Goal: Find specific page/section: Find specific page/section

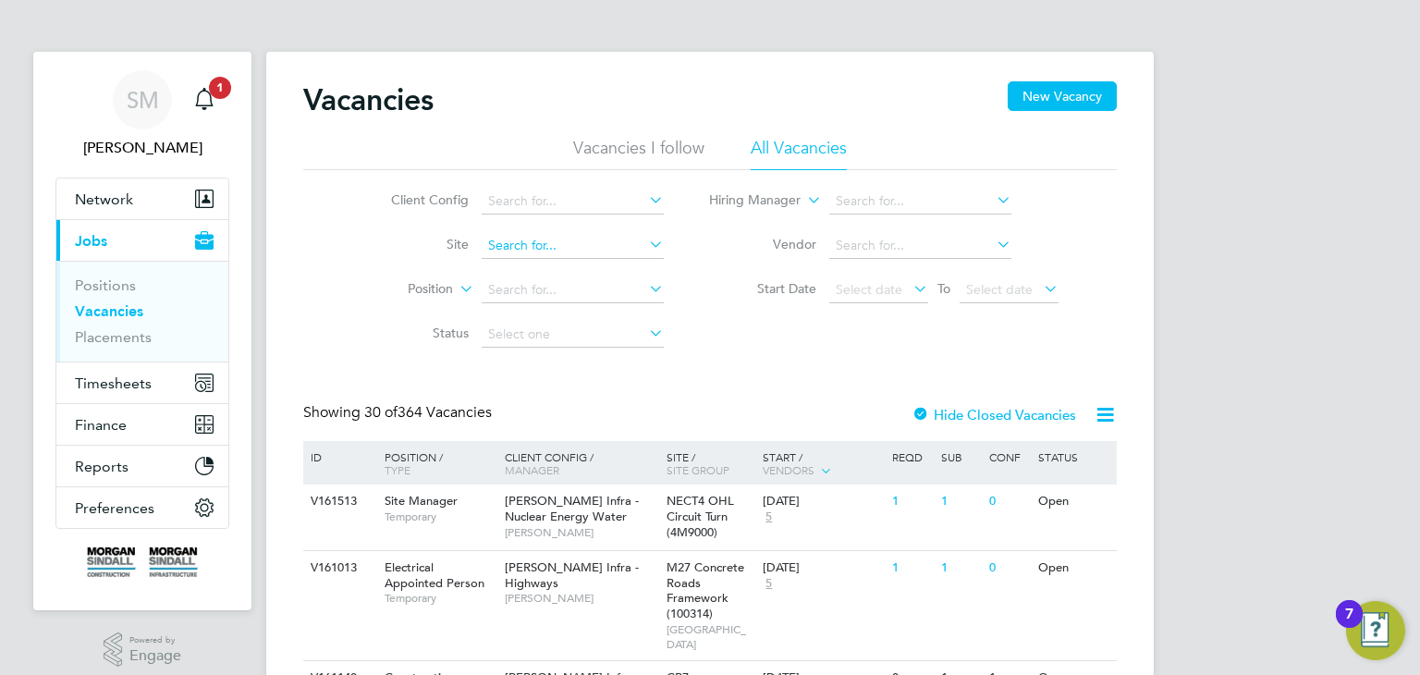
click at [488, 238] on input at bounding box center [573, 246] width 182 height 26
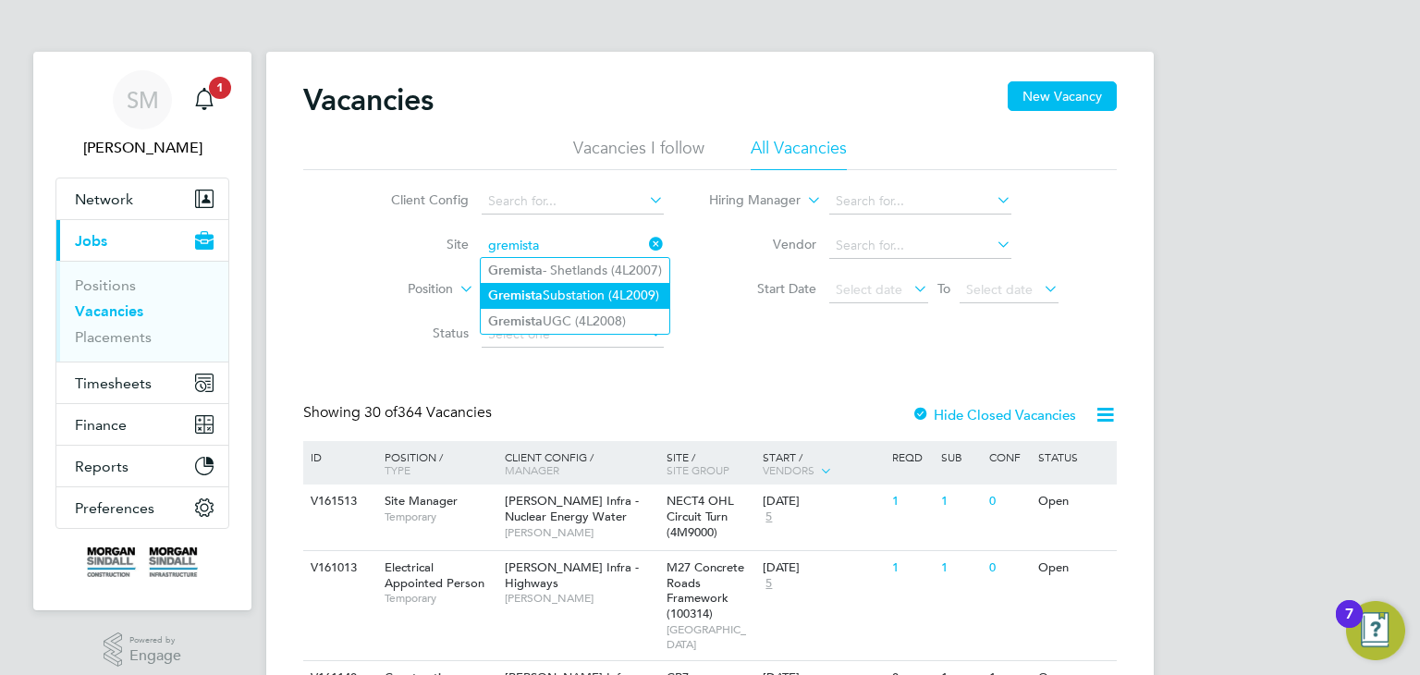
click at [535, 291] on b "Gremista" at bounding box center [515, 295] width 55 height 16
type input "Gremista Substation (4L2009)"
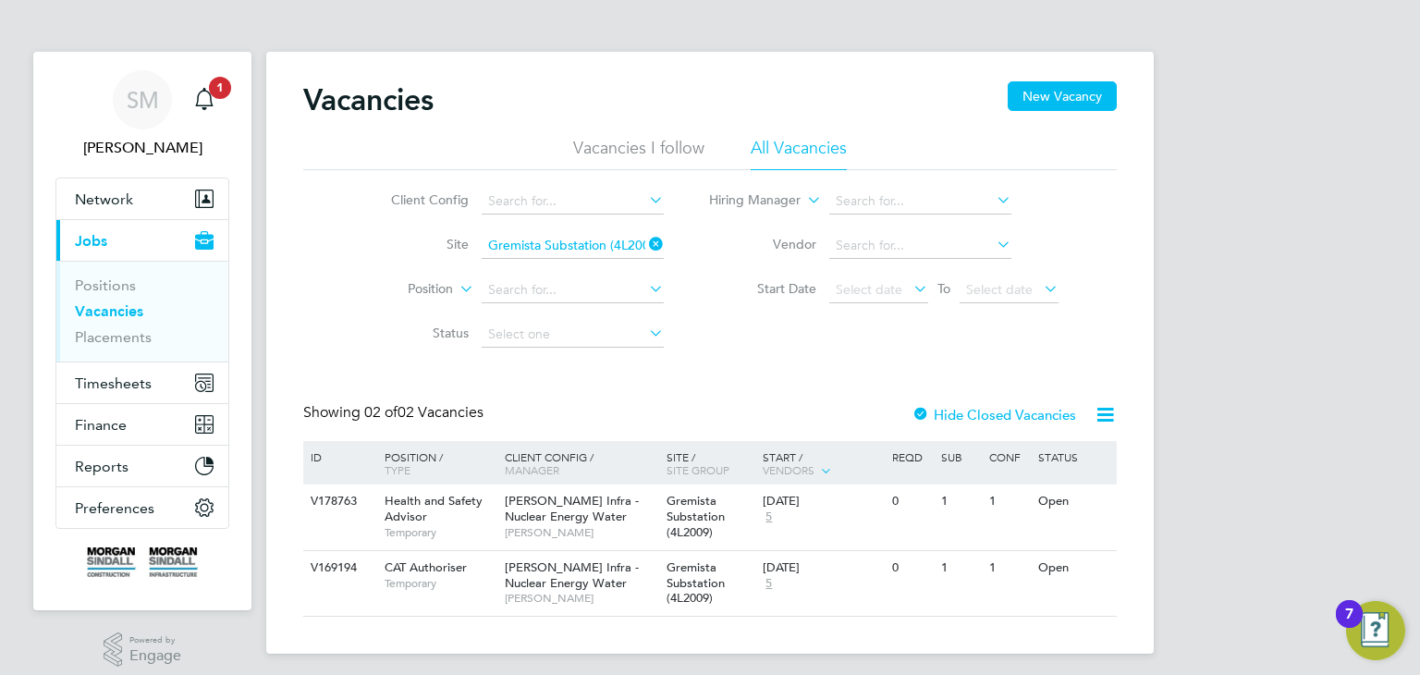
click at [876, 636] on div "Vacancies New Vacancy Vacancies I follow All Vacancies Client Config Site Gremi…" at bounding box center [709, 353] width 887 height 602
click at [138, 351] on ul "Positions Vacancies Placements" at bounding box center [142, 311] width 172 height 101
click at [145, 341] on link "Placements" at bounding box center [113, 337] width 77 height 18
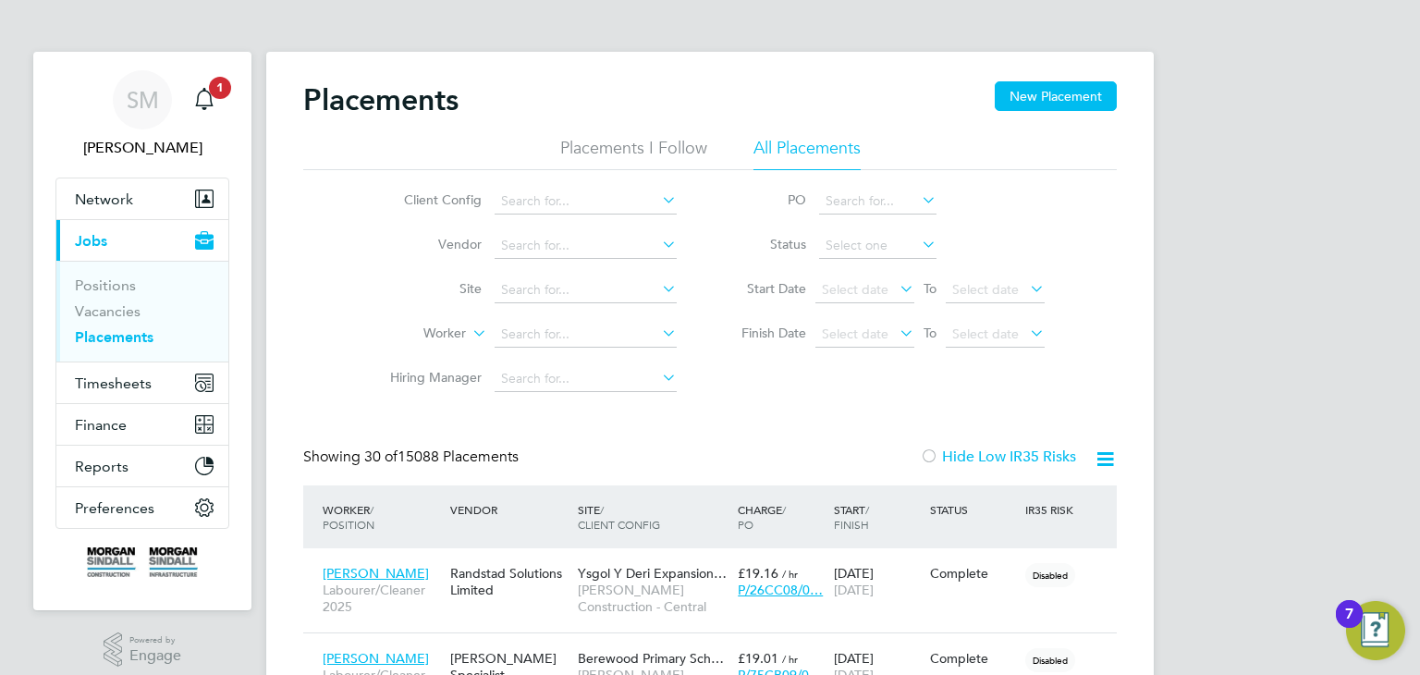
click at [547, 314] on li "Worker" at bounding box center [525, 334] width 347 height 44
click at [540, 290] on input at bounding box center [585, 290] width 182 height 26
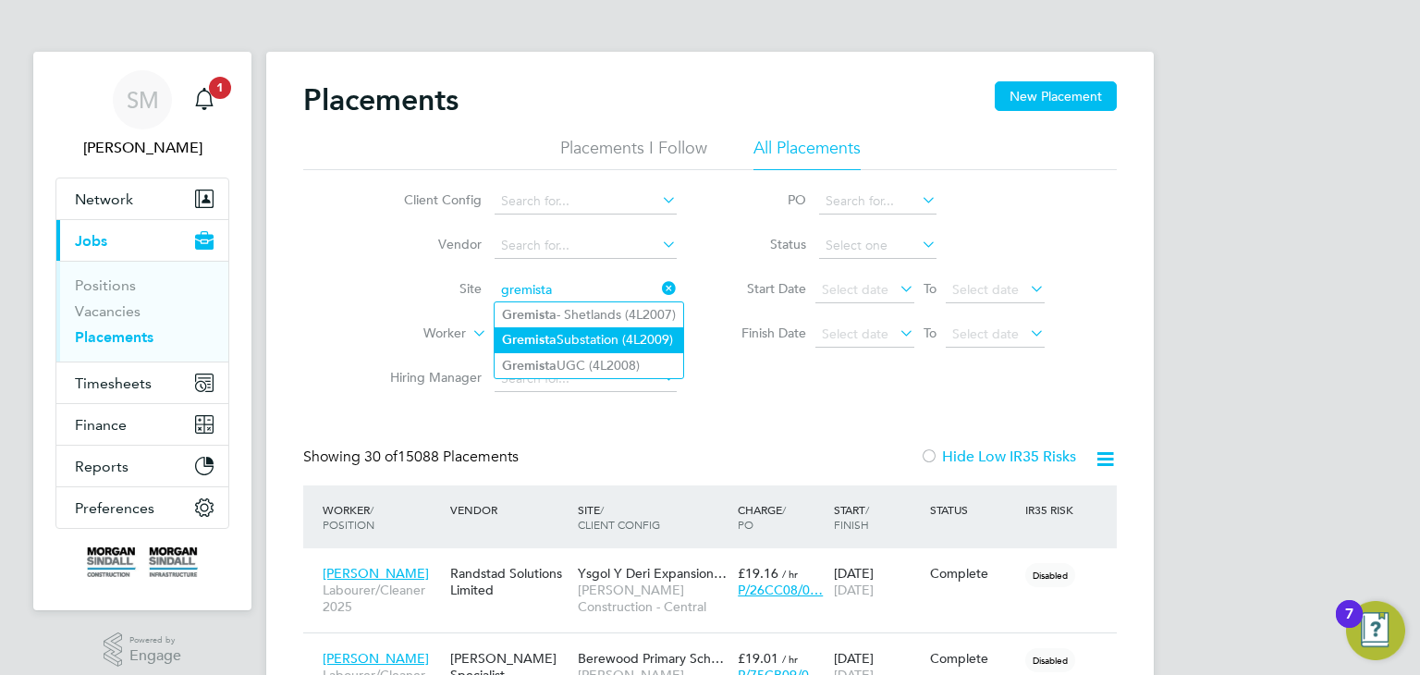
click at [561, 347] on li "Gremista Substation (4L2009)" at bounding box center [588, 339] width 189 height 25
type input "Gremista Substation (4L2009)"
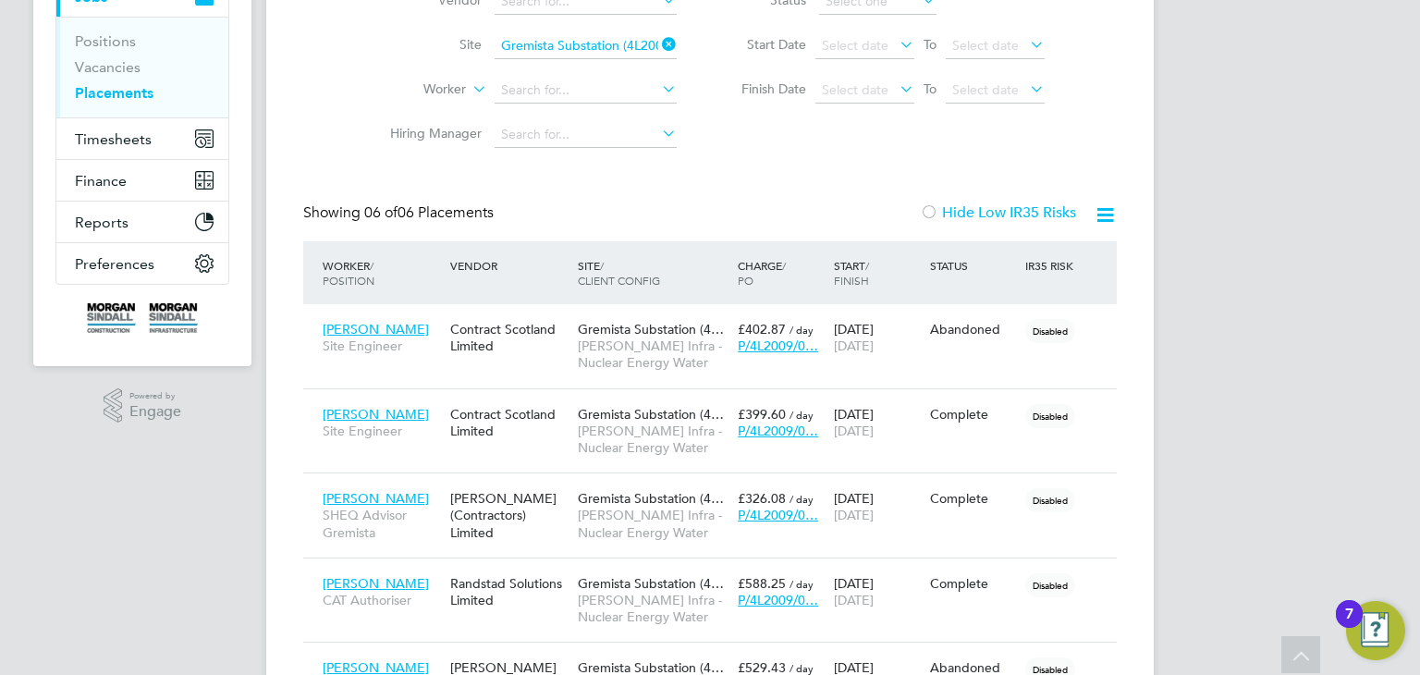
click at [658, 48] on icon at bounding box center [658, 44] width 0 height 26
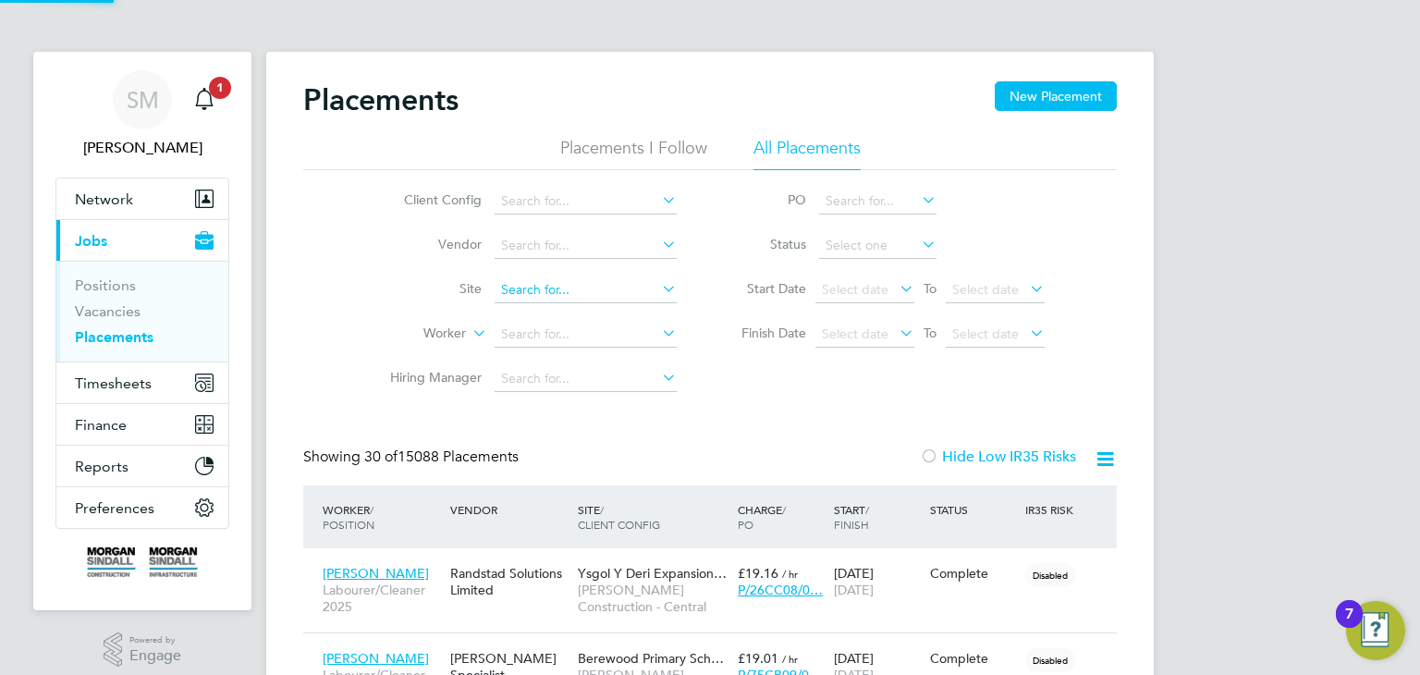
click at [540, 290] on input at bounding box center [585, 290] width 182 height 26
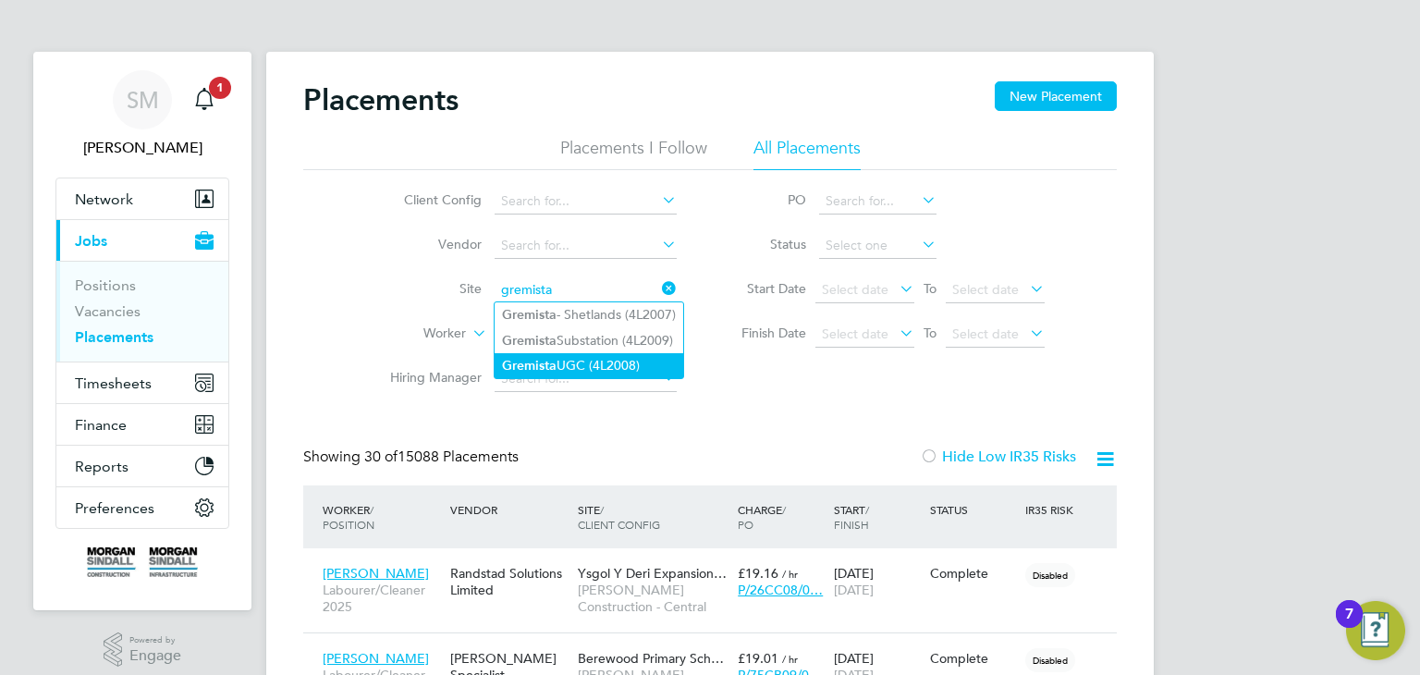
click at [558, 354] on li "Gremista UGC (4L2008)" at bounding box center [588, 365] width 189 height 25
type input "Gremista UGC (4L2008)"
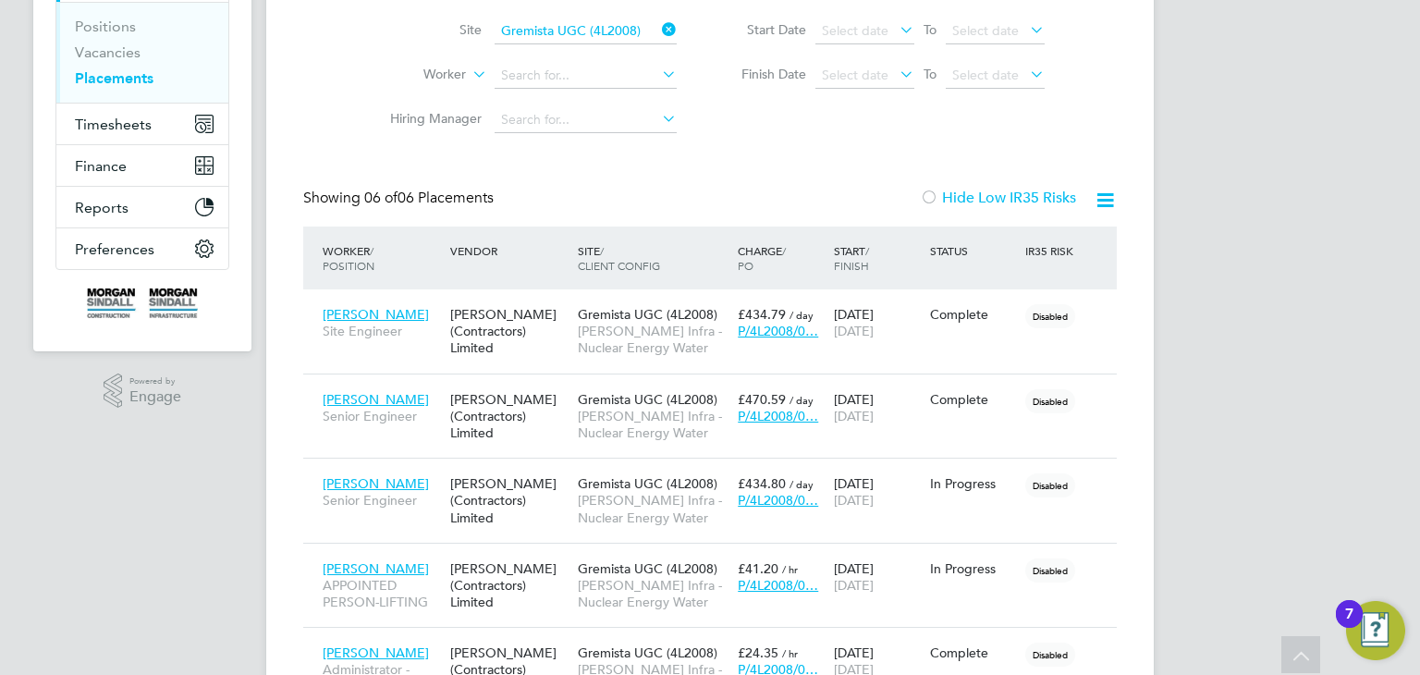
click at [658, 38] on icon at bounding box center [658, 30] width 0 height 26
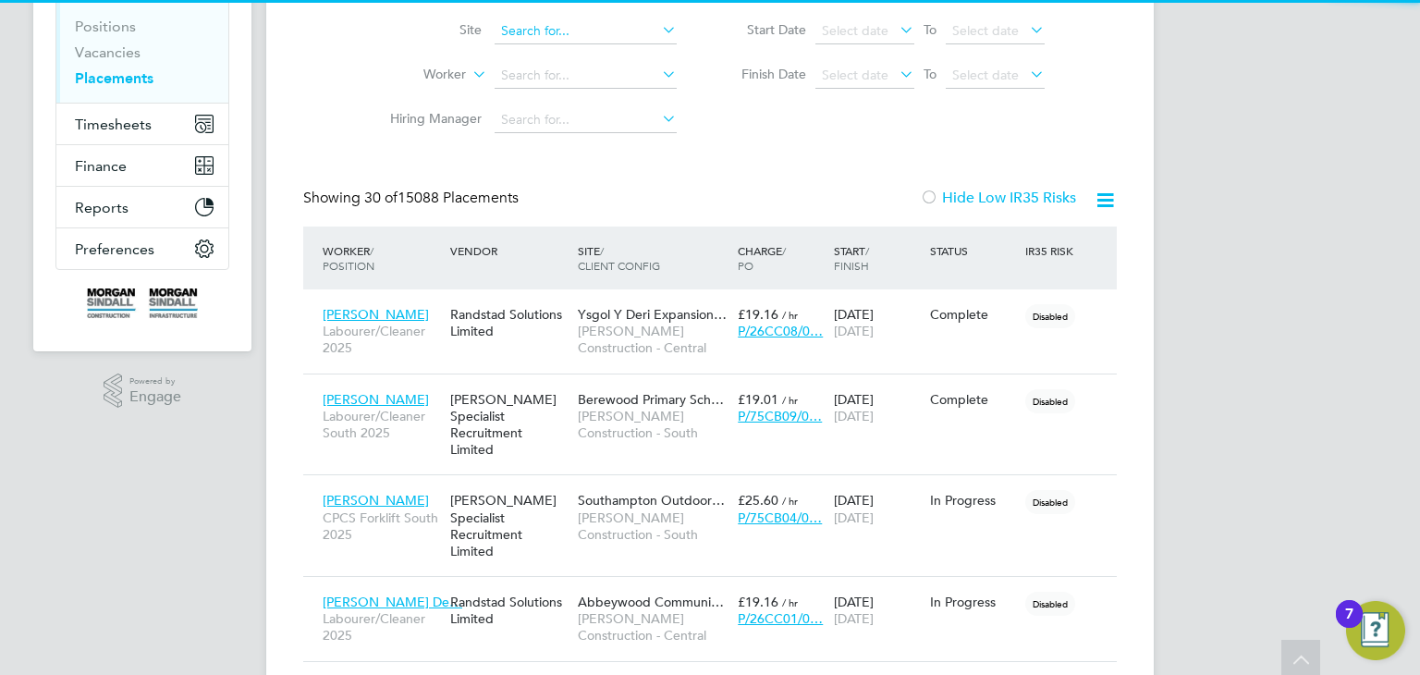
scroll to position [9, 9]
click at [506, 41] on input at bounding box center [585, 31] width 182 height 26
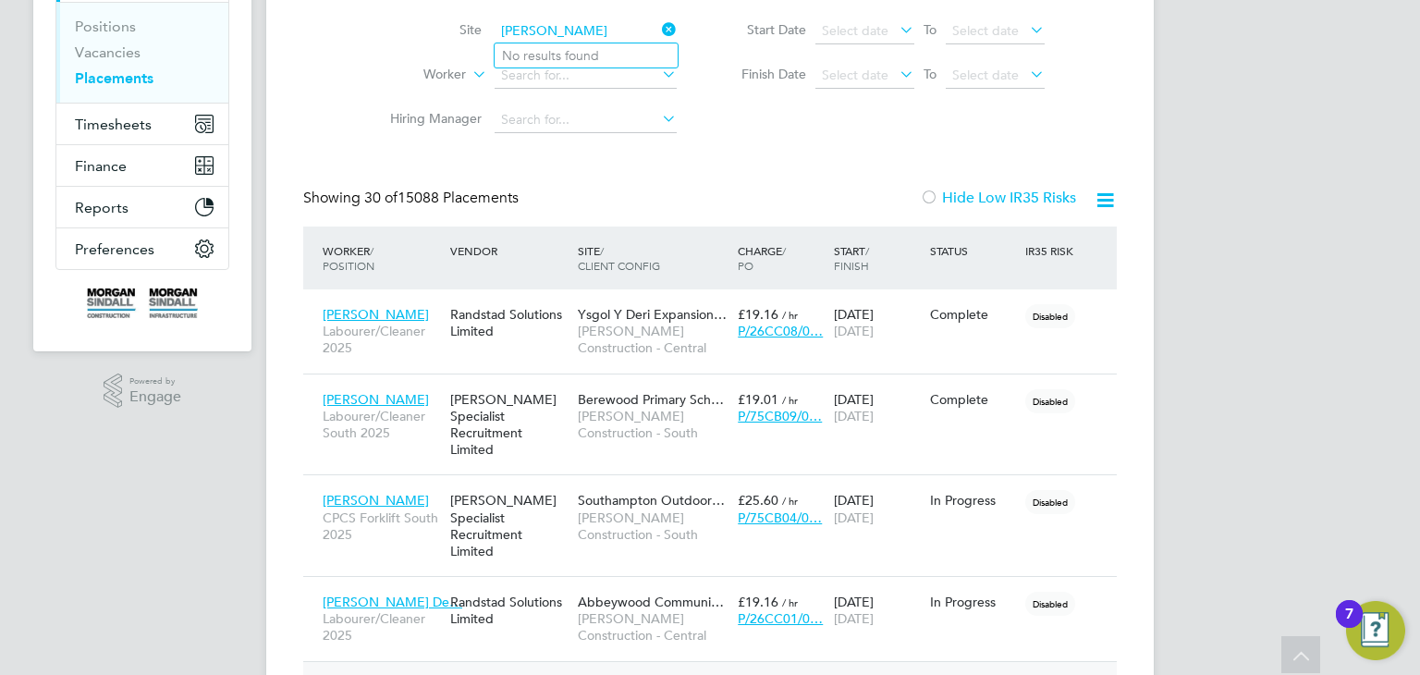
type input "[PERSON_NAME]"
click at [508, 49] on li "Site" at bounding box center [525, 31] width 347 height 44
click at [513, 34] on input at bounding box center [585, 31] width 182 height 26
type input "OH"
click at [1072, 134] on div "Client Config Vendor Site OH Worker Hiring Manager PO Status Start Date Select …" at bounding box center [709, 26] width 813 height 231
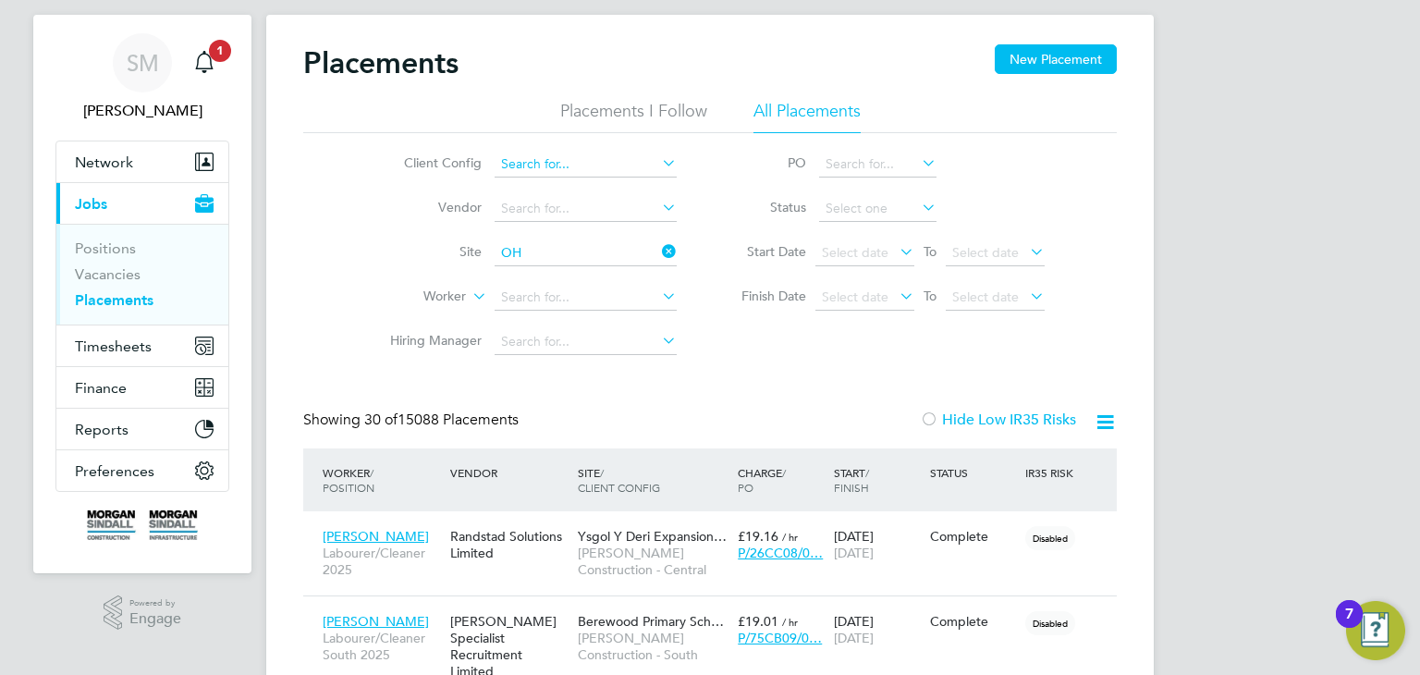
click at [529, 174] on input at bounding box center [585, 165] width 182 height 26
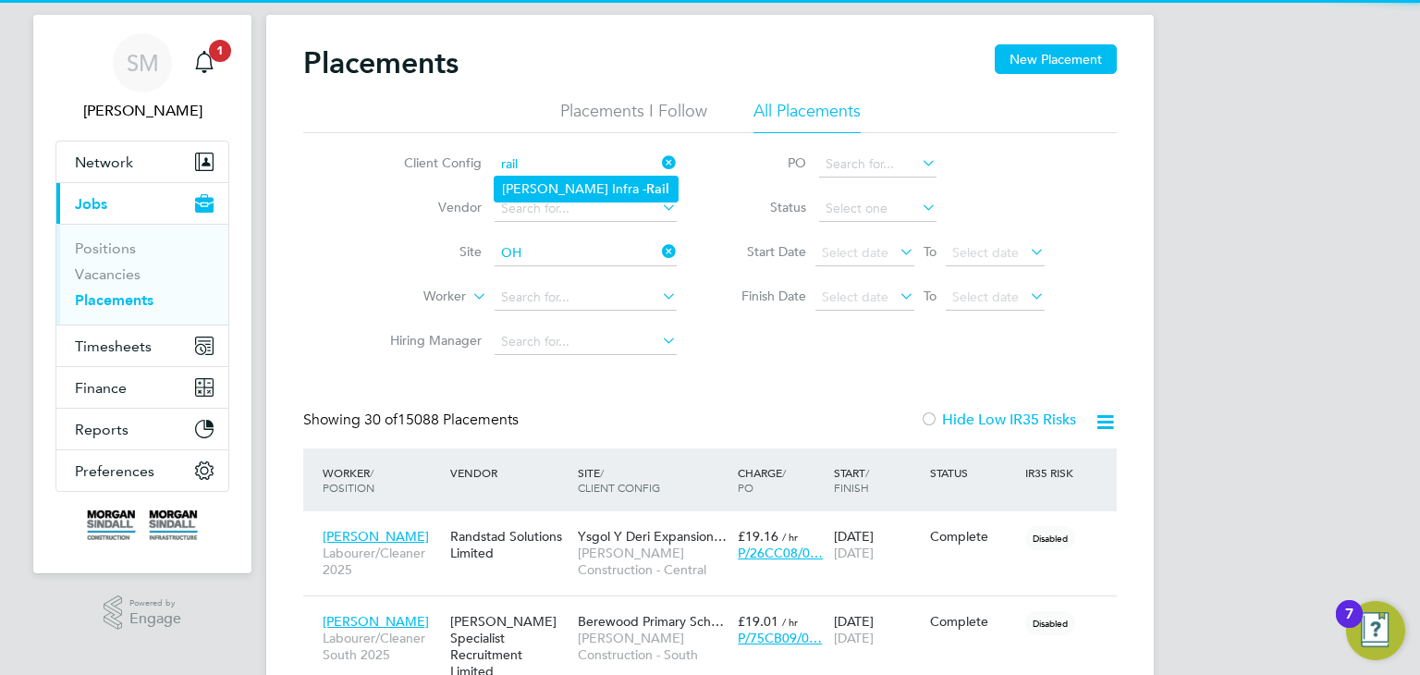
click at [529, 184] on li "[PERSON_NAME] Infra - Rail" at bounding box center [585, 189] width 183 height 25
type input "[PERSON_NAME] Infra - Rail"
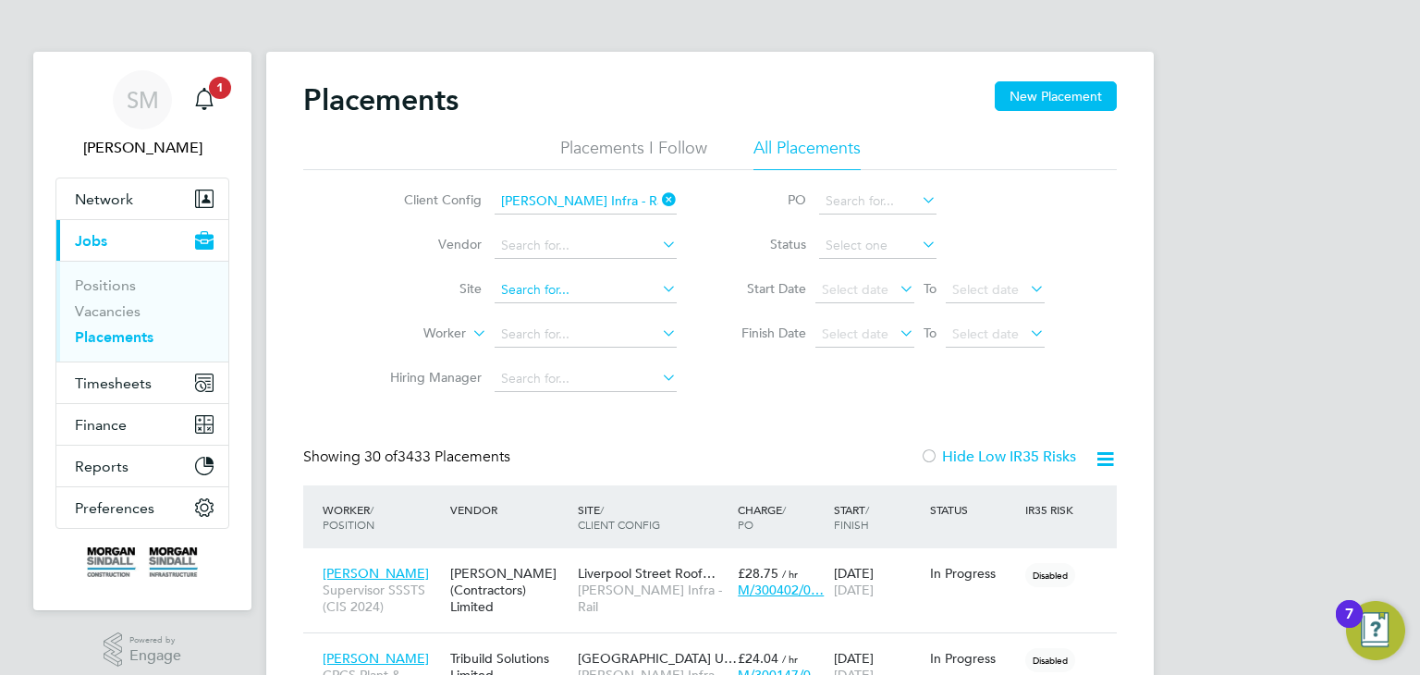
click at [526, 298] on input at bounding box center [585, 290] width 182 height 26
click at [526, 298] on input "OHL" at bounding box center [585, 290] width 182 height 26
type input "O"
click at [986, 516] on div "Status" at bounding box center [973, 509] width 96 height 33
click at [521, 282] on input at bounding box center [585, 290] width 182 height 26
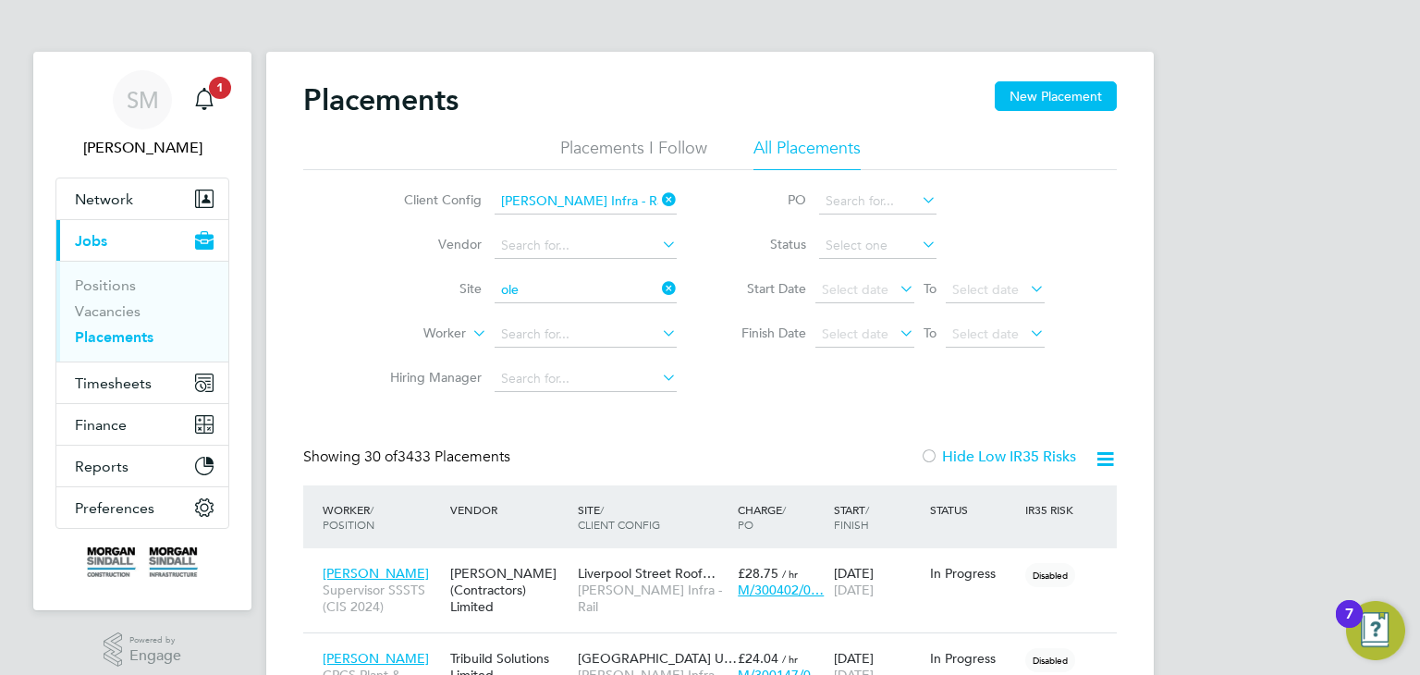
click at [580, 289] on input "ole" at bounding box center [585, 290] width 182 height 26
click at [522, 284] on input "ole" at bounding box center [585, 290] width 182 height 26
type input "ole"
click at [553, 324] on input at bounding box center [585, 335] width 182 height 26
click at [658, 293] on icon at bounding box center [658, 288] width 0 height 26
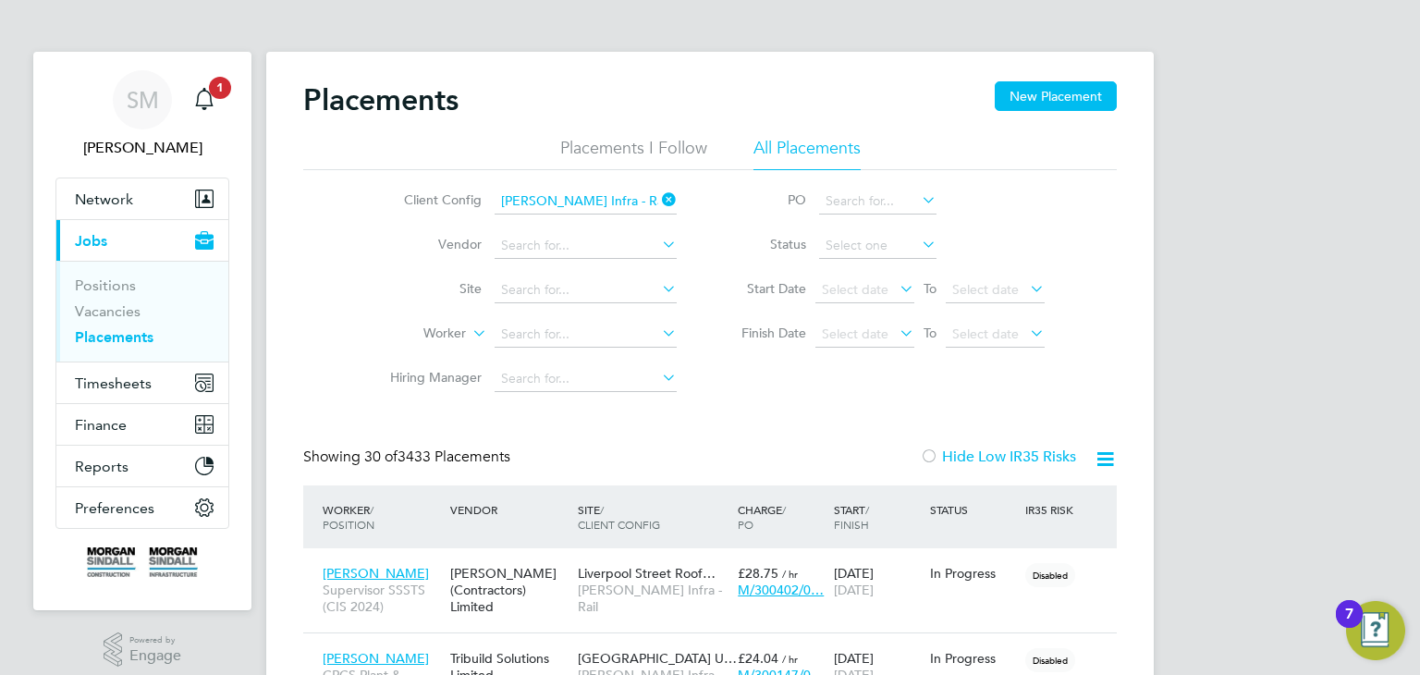
click at [658, 289] on icon at bounding box center [658, 288] width 0 height 26
type input "OL"
click at [518, 328] on input at bounding box center [585, 335] width 182 height 26
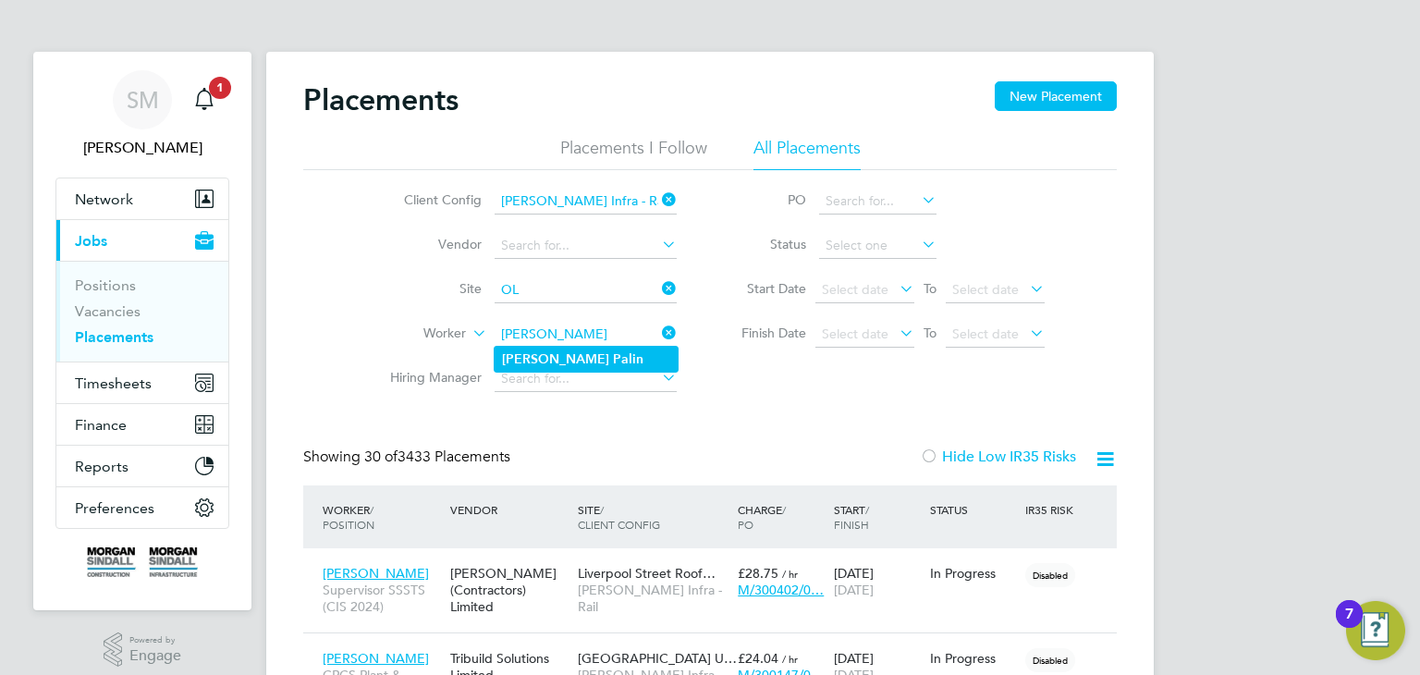
type input "[PERSON_NAME]"
click at [658, 283] on icon at bounding box center [658, 288] width 0 height 26
click at [556, 335] on input at bounding box center [585, 335] width 182 height 26
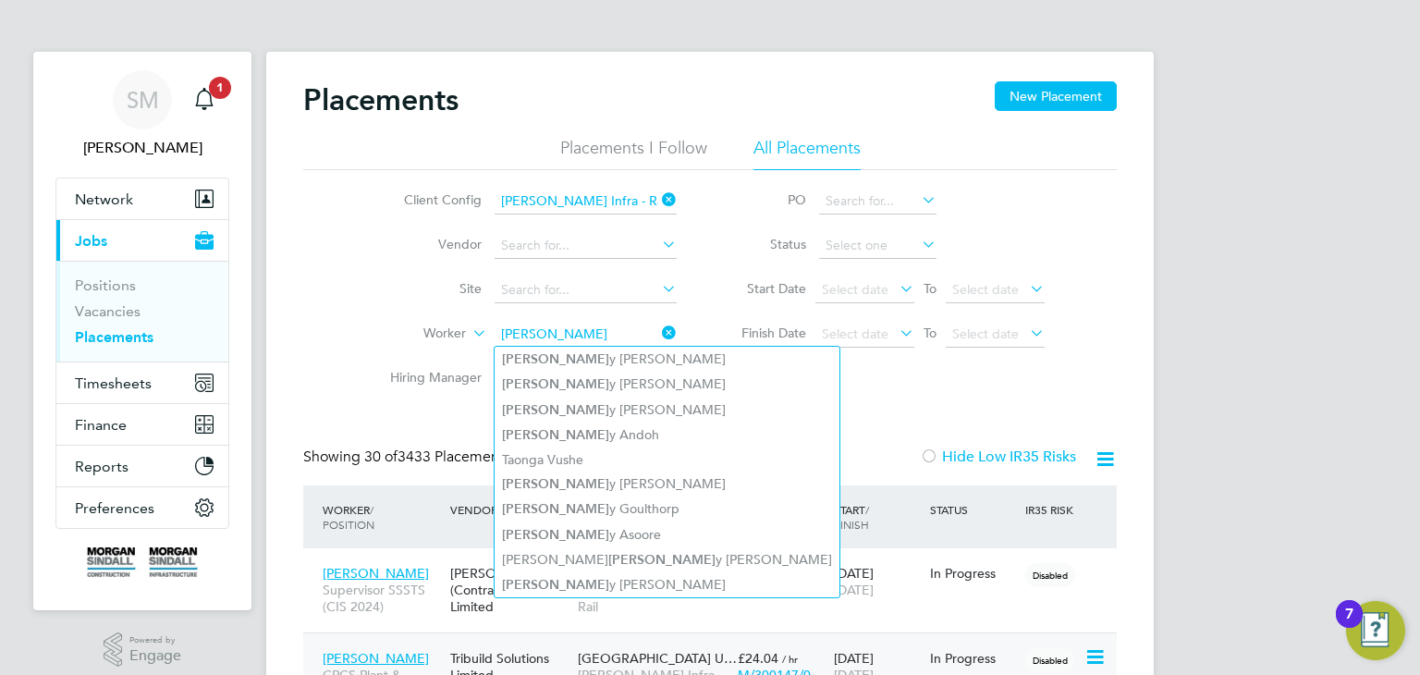
type input "[PERSON_NAME]"
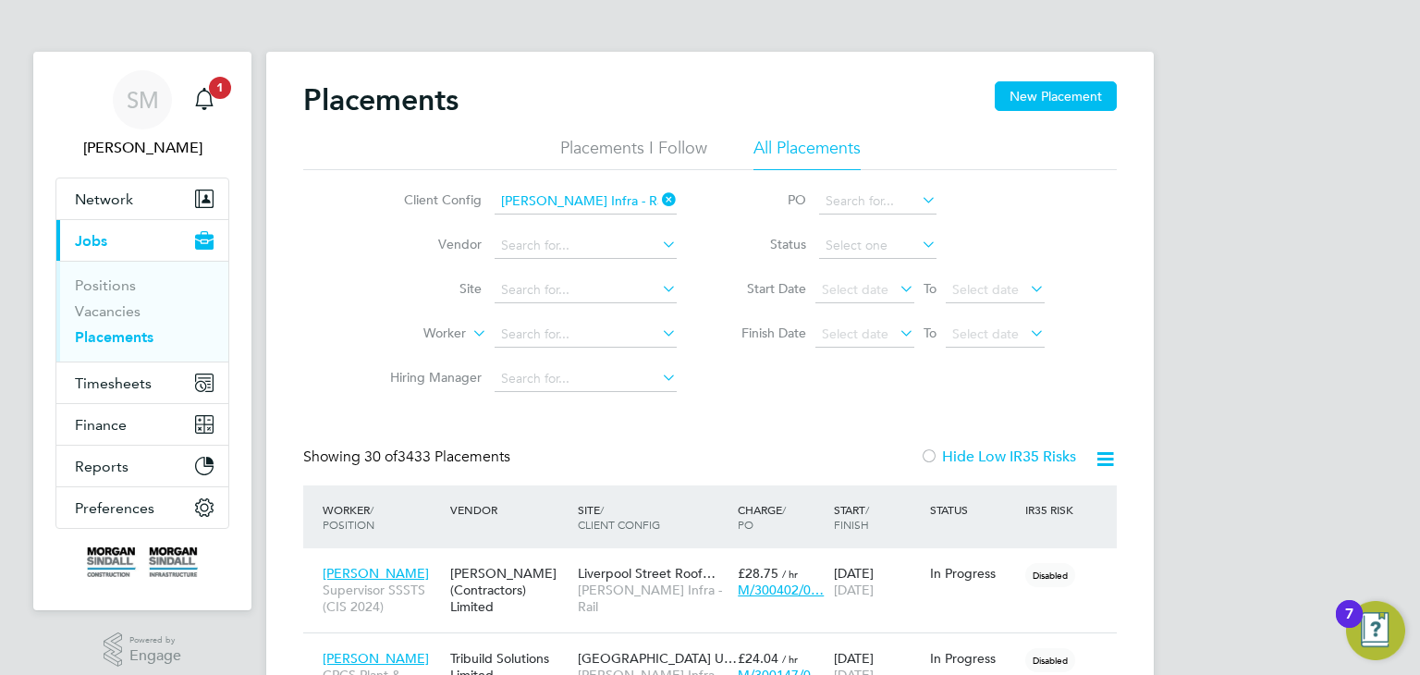
click at [865, 543] on div "Worker / Position Vendor Site / Client Config Charge / PO Start / Finish Status…" at bounding box center [709, 516] width 813 height 63
